Goal: Task Accomplishment & Management: Manage account settings

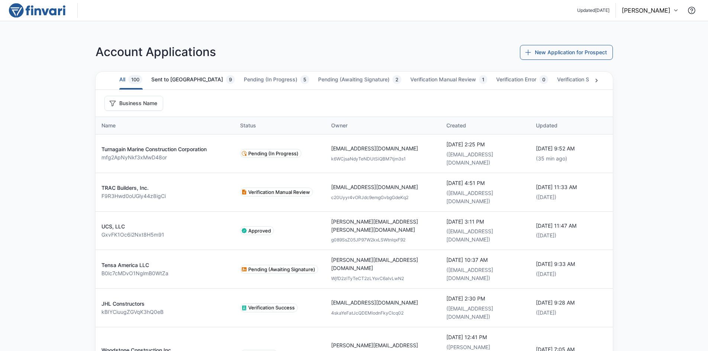
click at [178, 83] on button "Sent to Prospect 9" at bounding box center [193, 80] width 84 height 16
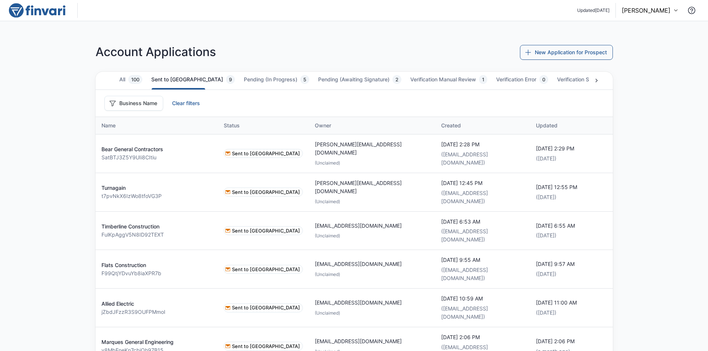
click at [180, 80] on button "Sent to Prospect 9" at bounding box center [193, 80] width 84 height 16
click at [244, 77] on button "Pending (In Progress) 5" at bounding box center [276, 80] width 65 height 16
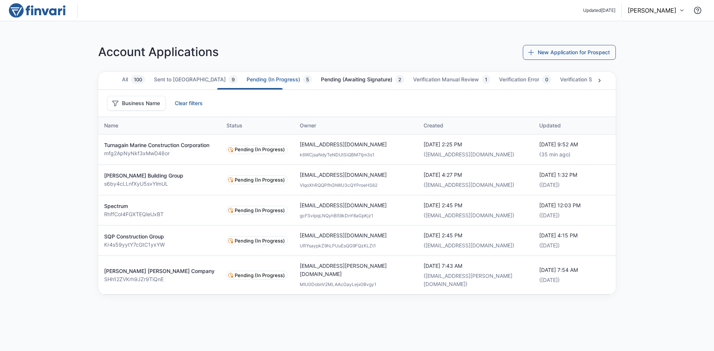
click at [321, 80] on button "Pending (Awaiting Signature) 2" at bounding box center [362, 80] width 83 height 16
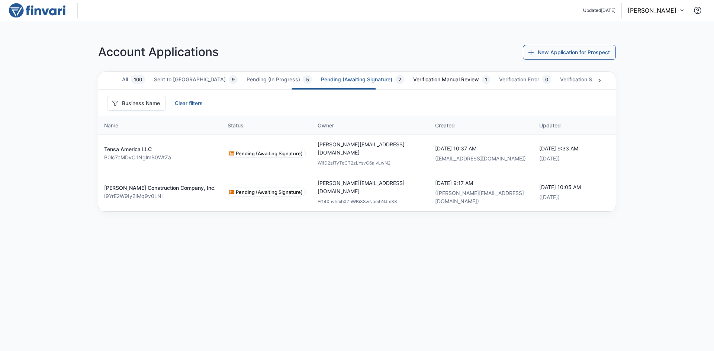
click at [413, 81] on button "Verification Manual Review 1" at bounding box center [451, 80] width 77 height 16
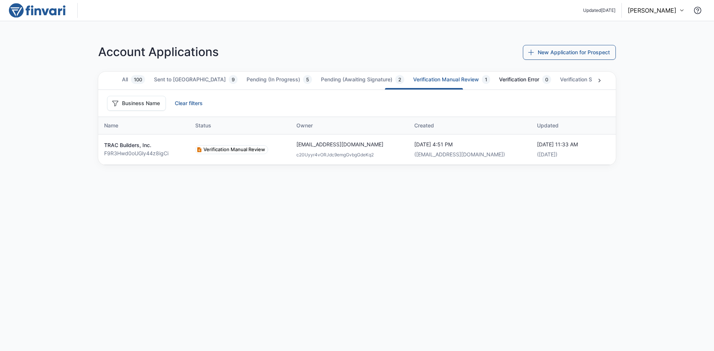
click at [499, 79] on button "Verification Error 0" at bounding box center [525, 80] width 52 height 16
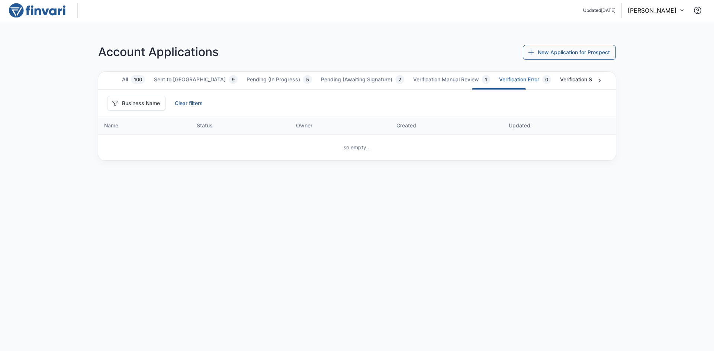
click at [560, 77] on button "Verification Success 12" at bounding box center [592, 80] width 64 height 16
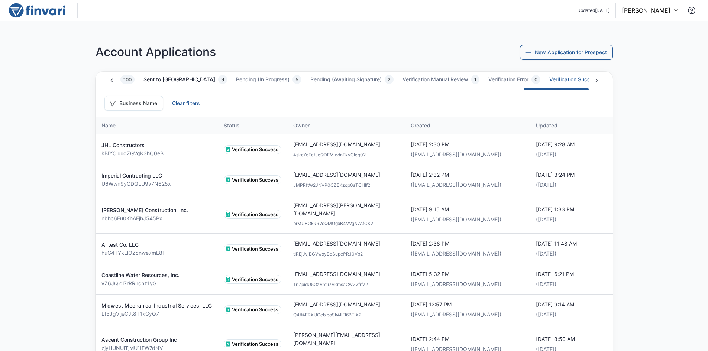
click at [159, 80] on button "Sent to Prospect 9" at bounding box center [186, 80] width 84 height 16
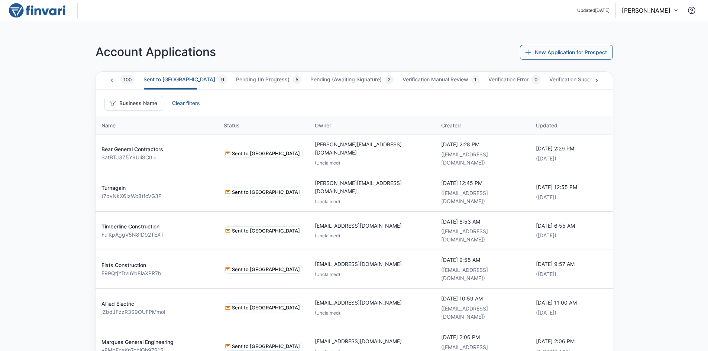
click at [597, 81] on icon at bounding box center [596, 80] width 7 height 7
click at [111, 80] on icon at bounding box center [111, 80] width 7 height 7
drag, startPoint x: 191, startPoint y: 87, endPoint x: 315, endPoint y: 96, distance: 124.9
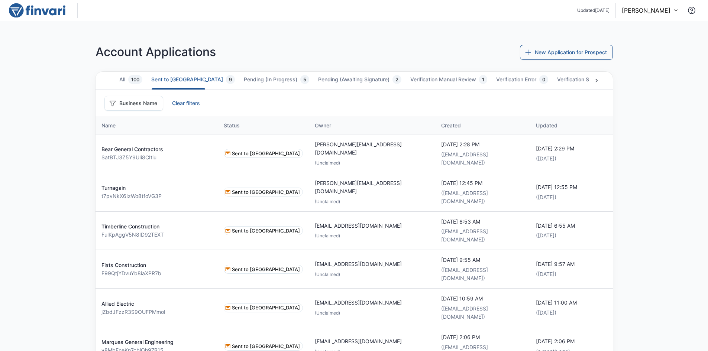
click at [315, 96] on div "All 100 Sent to Prospect 9 Pending (In Progress) 5 Pending (Awaiting Signature)…" at bounding box center [355, 94] width 518 height 45
click at [595, 80] on icon at bounding box center [596, 80] width 7 height 7
click at [595, 80] on div "All 100 Sent to Prospect 9 Pending (In Progress) 5 Pending (Awaiting Signature)…" at bounding box center [355, 81] width 518 height 18
click at [554, 78] on button "Waiting for Approval 41" at bounding box center [581, 80] width 65 height 16
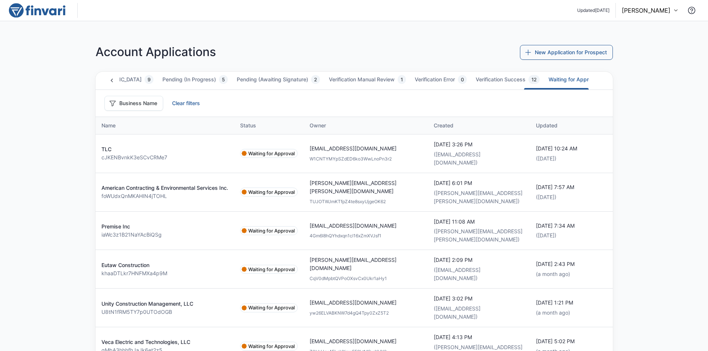
click at [112, 80] on icon at bounding box center [111, 80] width 7 height 7
click at [112, 80] on div "All 100 Sent to Prospect 9 Pending (In Progress) 5 Pending (Awaiting Signature)…" at bounding box center [355, 81] width 518 height 18
click at [130, 80] on span "100" at bounding box center [135, 80] width 14 height 6
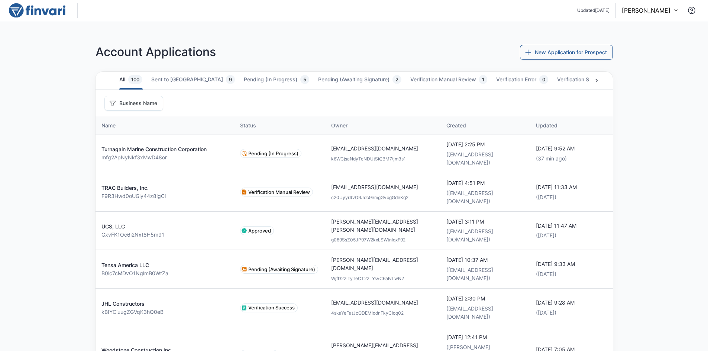
click at [138, 81] on span "100" at bounding box center [135, 80] width 14 height 6
click at [135, 82] on span "100" at bounding box center [135, 80] width 14 height 6
click at [170, 80] on button "Sent to Prospect 9" at bounding box center [193, 80] width 84 height 16
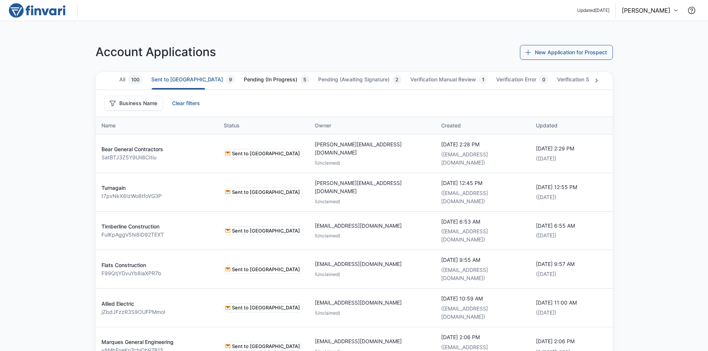
drag, startPoint x: 228, startPoint y: 79, endPoint x: 232, endPoint y: 79, distance: 4.8
click at [244, 79] on button "Pending (In Progress) 5" at bounding box center [276, 80] width 65 height 16
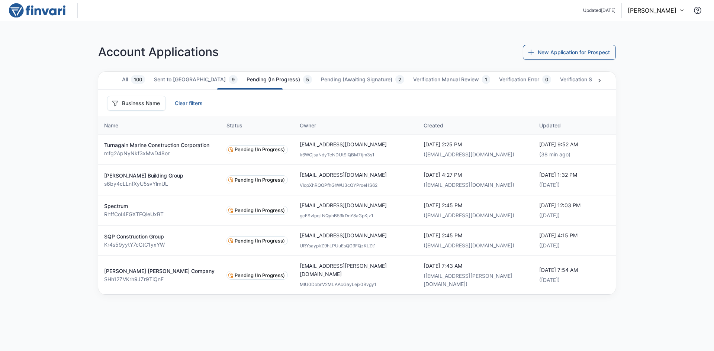
click at [247, 77] on button "Pending (In Progress) 5" at bounding box center [279, 80] width 65 height 16
click at [327, 82] on button "Pending (Awaiting Signature) 2" at bounding box center [362, 80] width 83 height 16
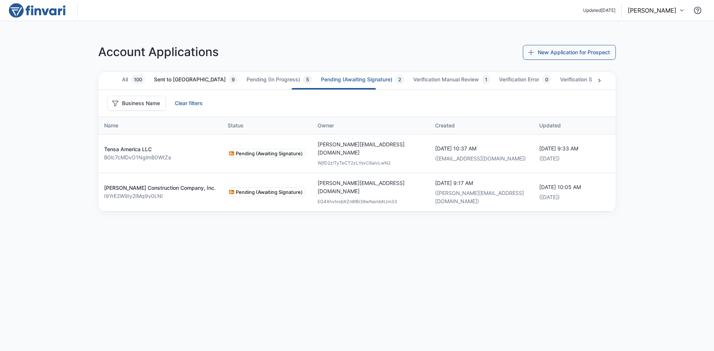
click at [181, 80] on button "Sent to Prospect 9" at bounding box center [196, 80] width 84 height 16
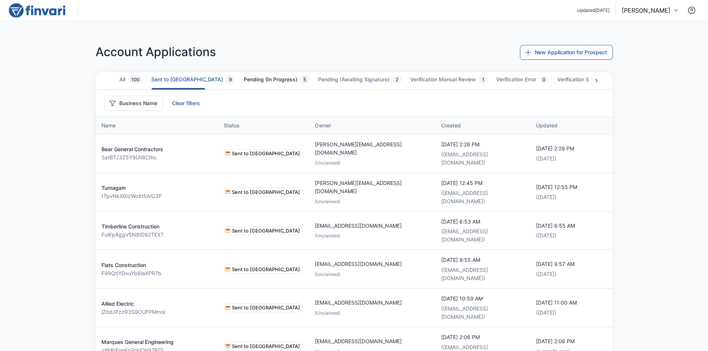
click at [244, 78] on button "Pending (In Progress) 5" at bounding box center [276, 80] width 65 height 16
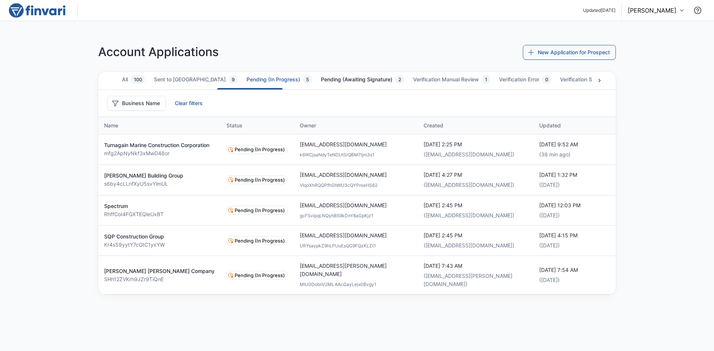
click at [321, 77] on button "Pending (Awaiting Signature) 2" at bounding box center [362, 80] width 83 height 16
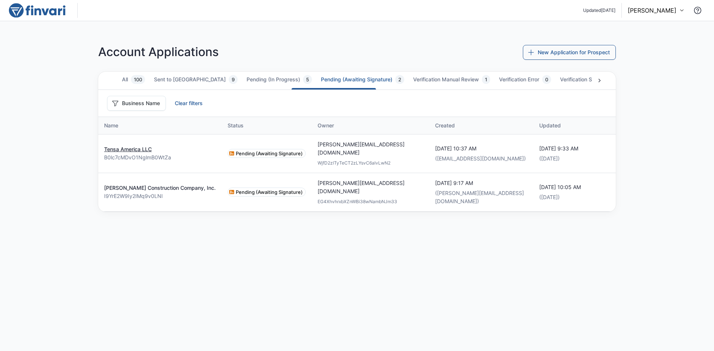
click at [115, 146] on link "Tensa America LLC" at bounding box center [128, 149] width 48 height 6
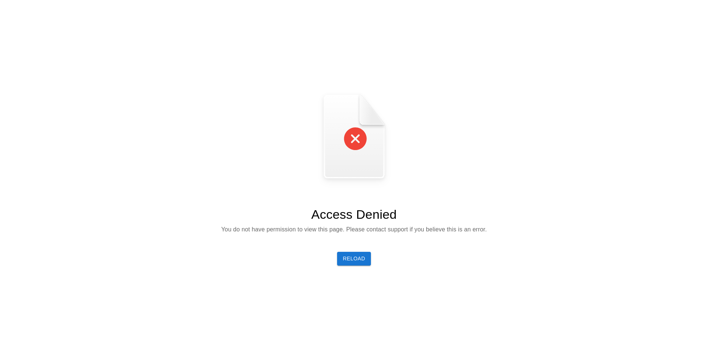
click at [348, 141] on img at bounding box center [354, 140] width 74 height 98
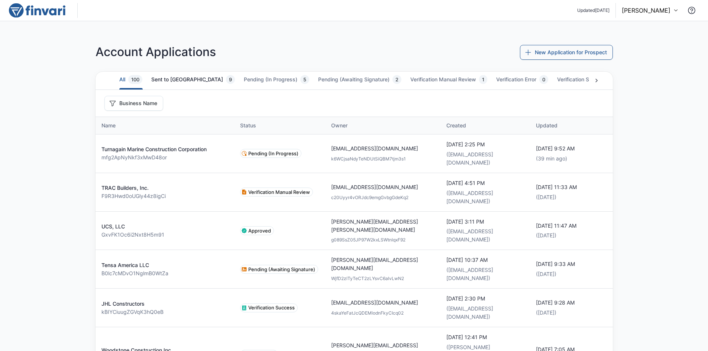
click at [175, 78] on button "Sent to Prospect 9" at bounding box center [193, 80] width 84 height 16
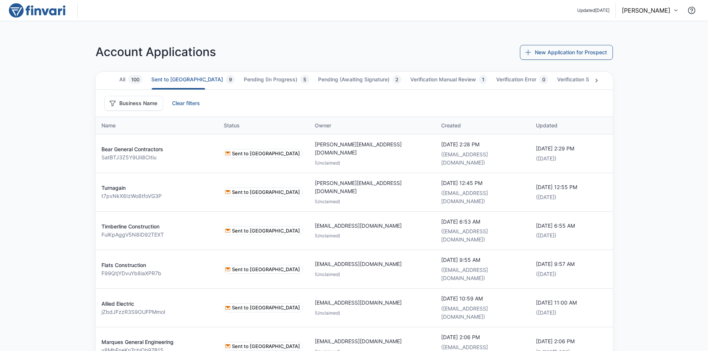
scroll to position [81, 0]
